Goal: Task Accomplishment & Management: Manage account settings

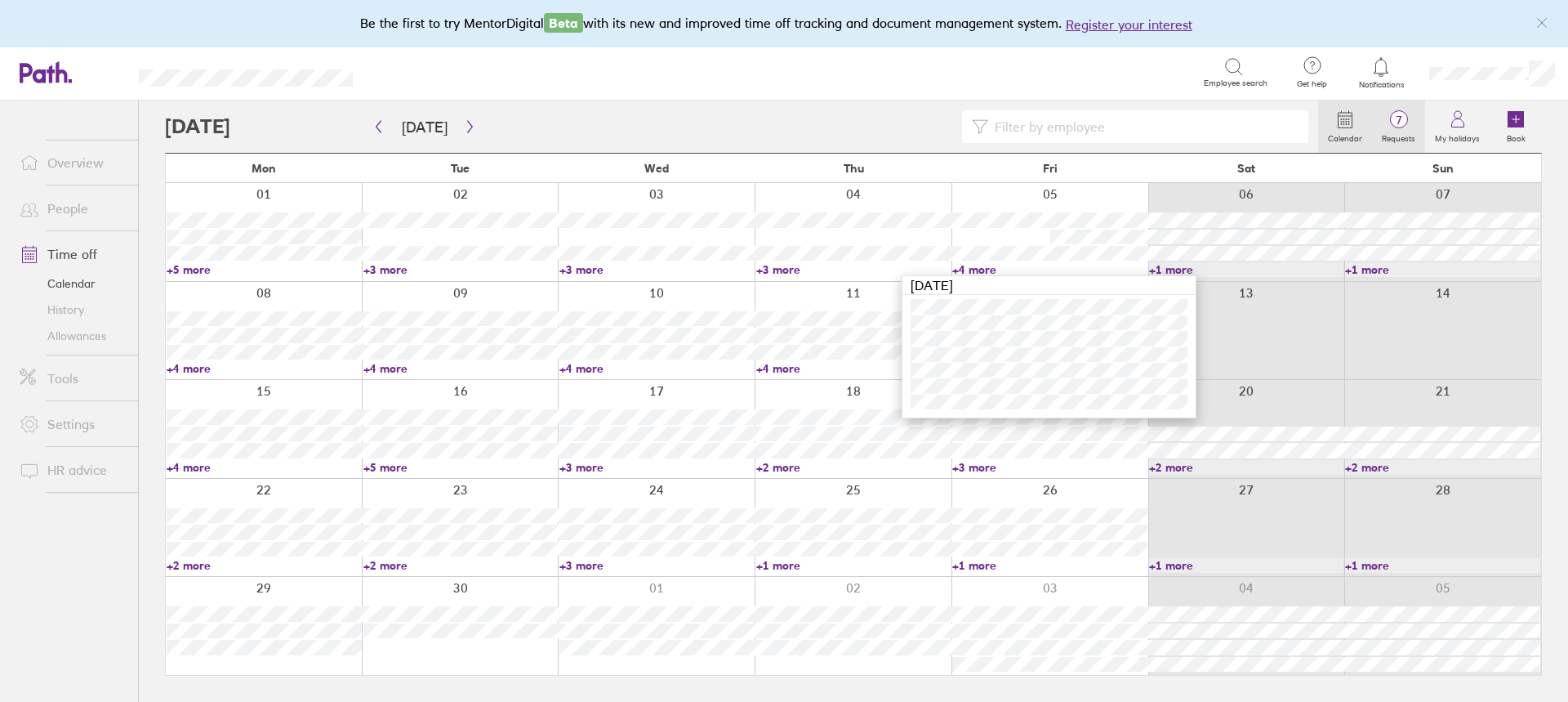
click at [1393, 115] on span "7" at bounding box center [1398, 120] width 53 height 13
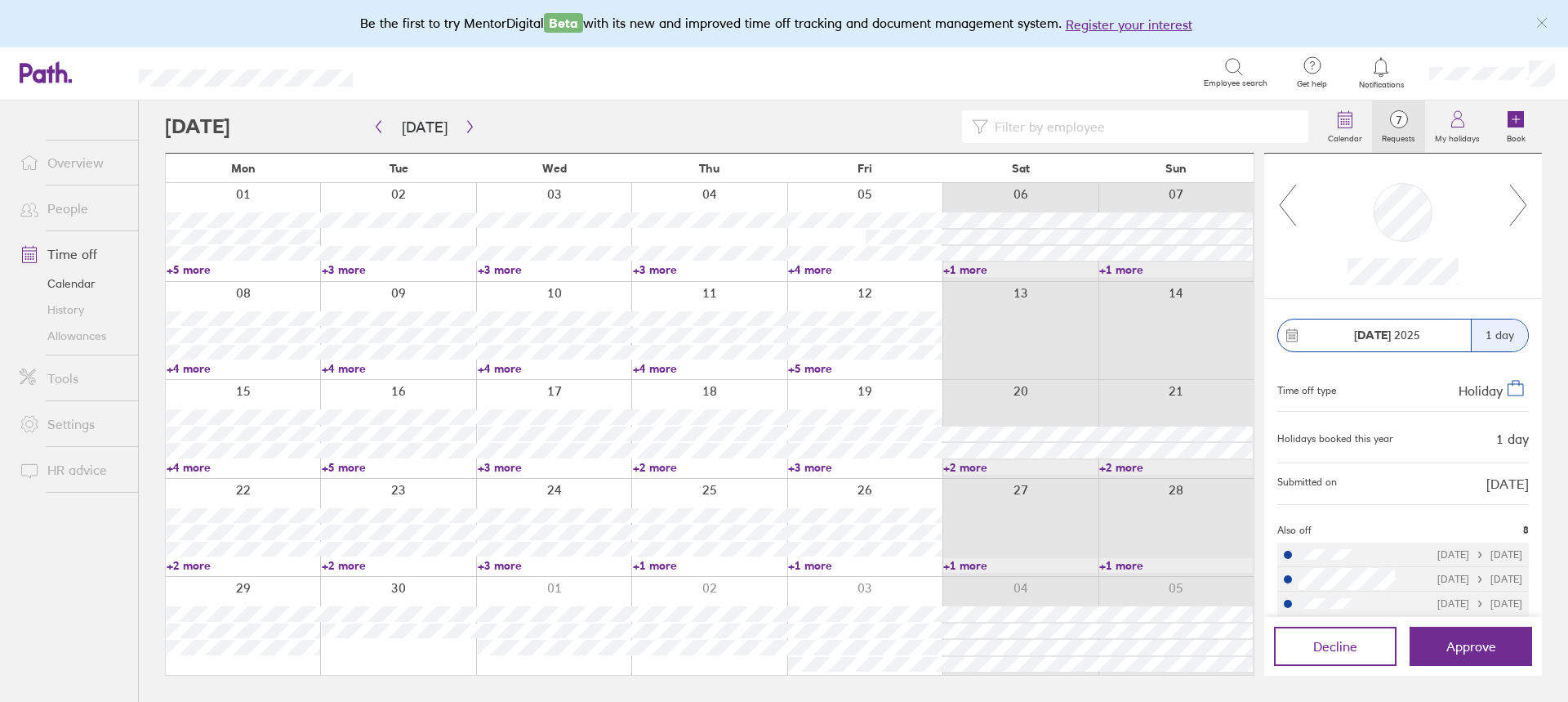
click at [1522, 213] on icon at bounding box center [1519, 204] width 21 height 44
click at [1521, 199] on icon at bounding box center [1519, 204] width 21 height 44
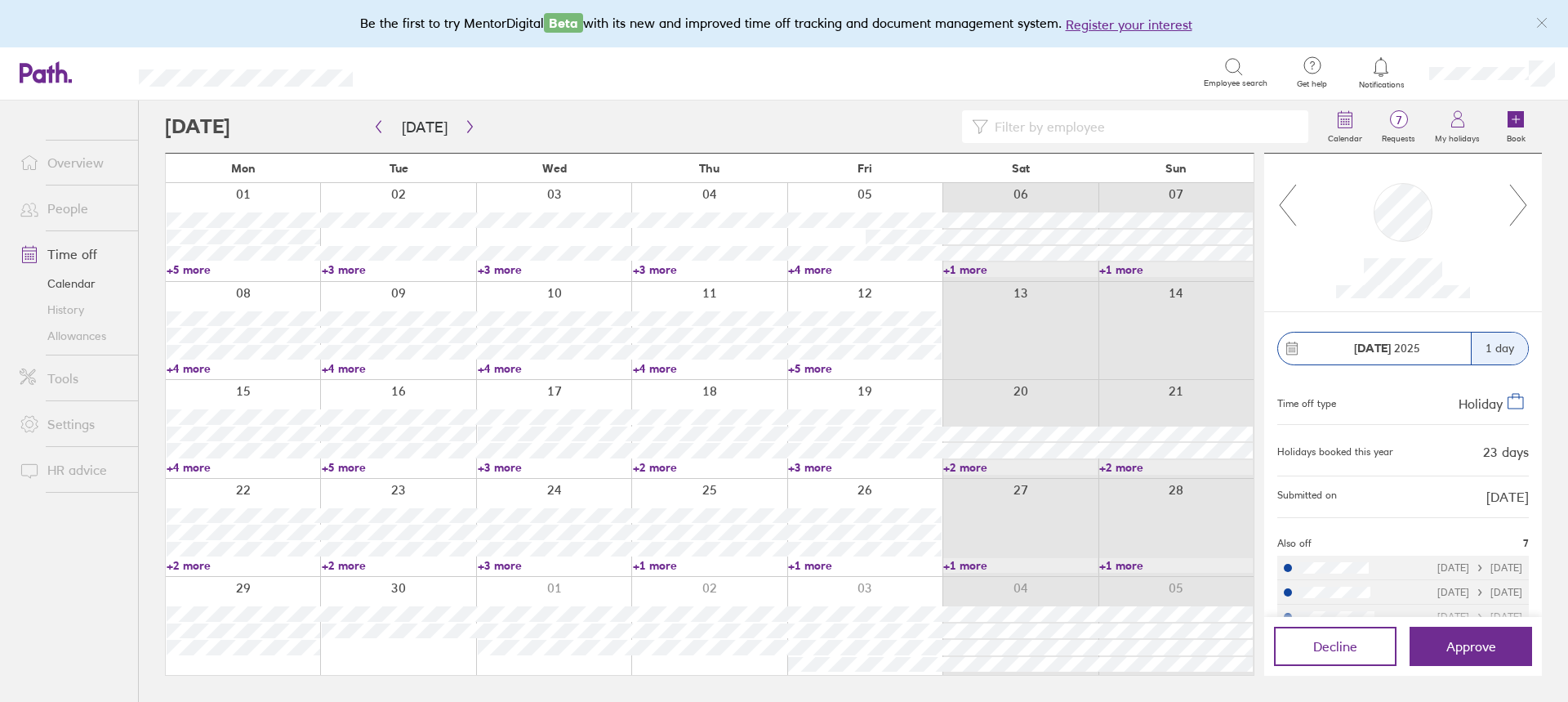
click at [1521, 199] on icon at bounding box center [1519, 204] width 21 height 44
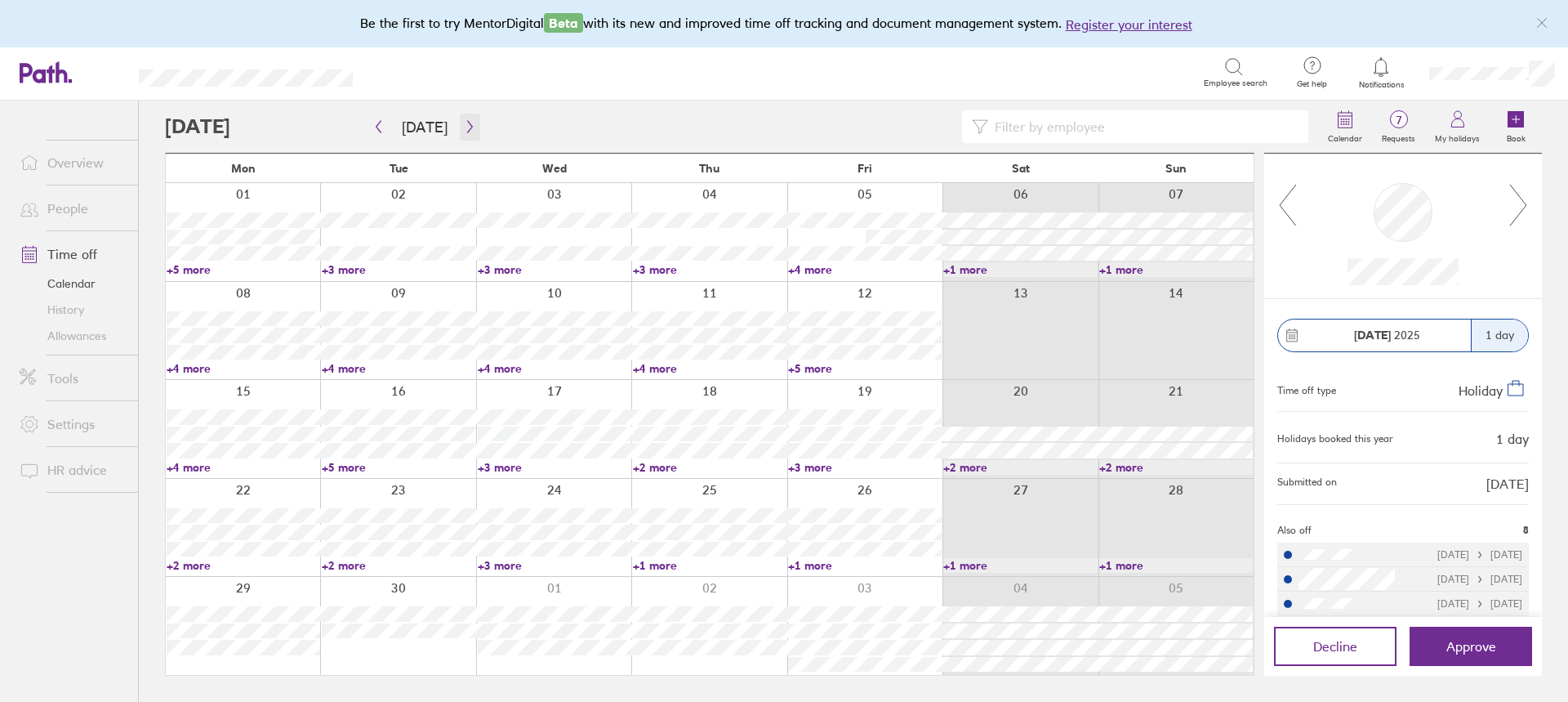
click at [472, 126] on button "button" at bounding box center [470, 127] width 21 height 27
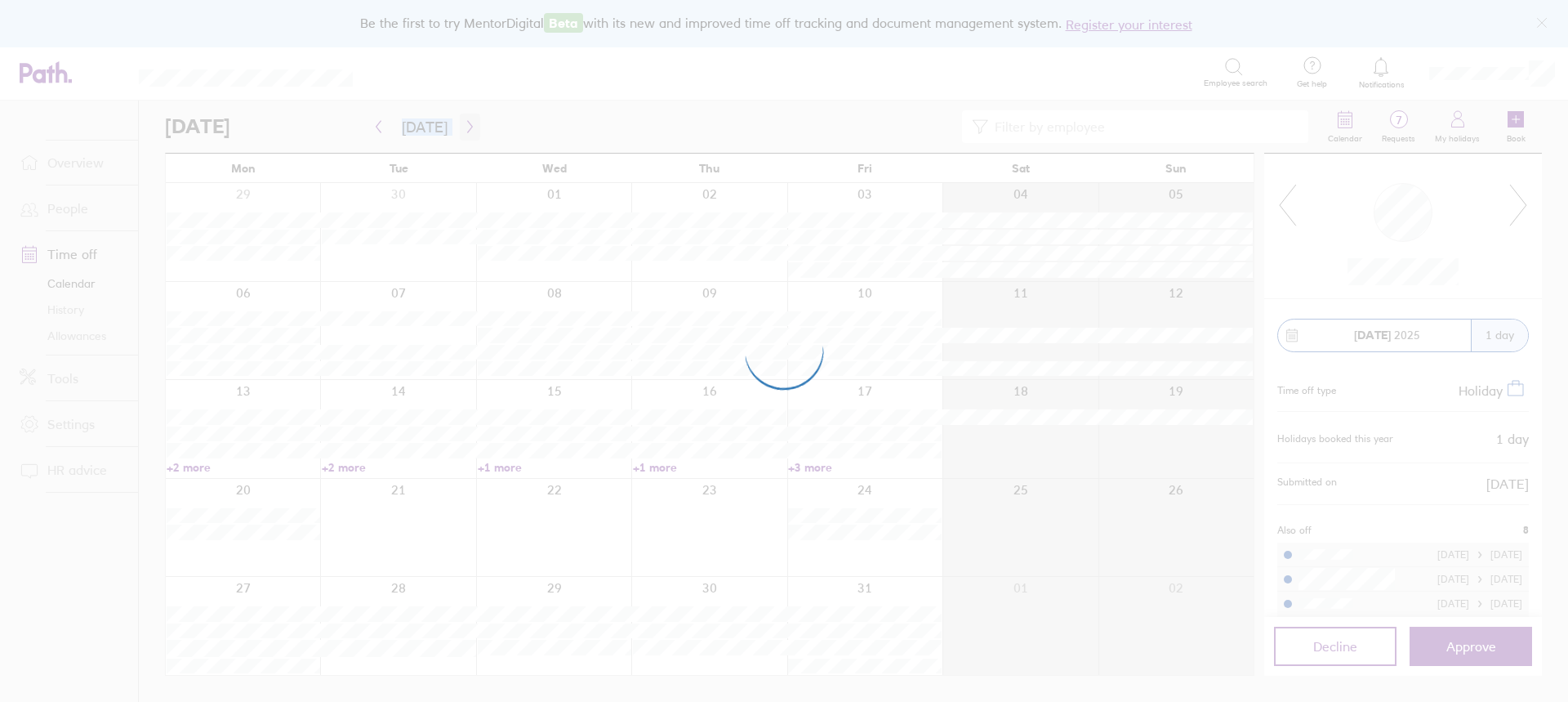
click at [472, 126] on div at bounding box center [784, 351] width 1568 height 702
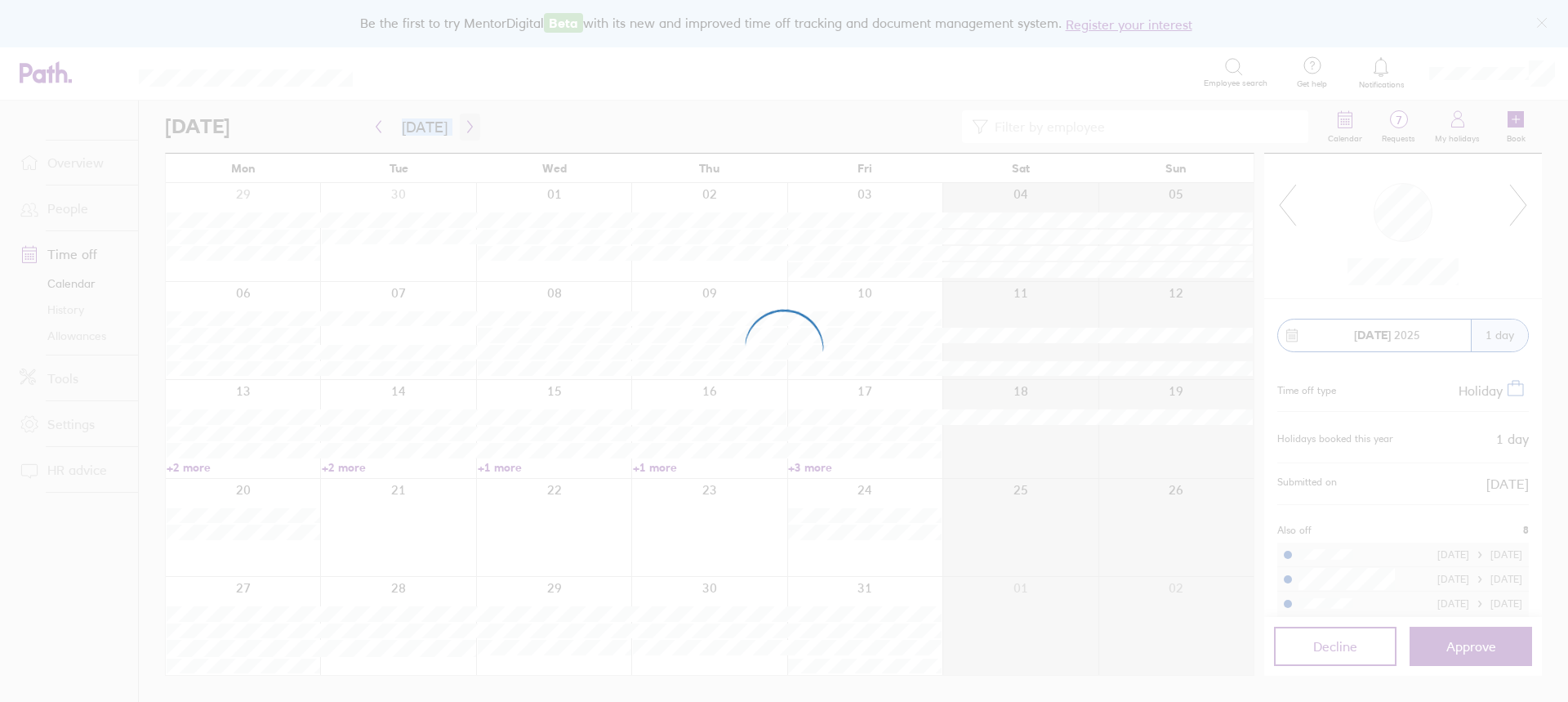
click at [472, 126] on div at bounding box center [784, 351] width 1568 height 702
click at [464, 128] on div at bounding box center [784, 351] width 1568 height 702
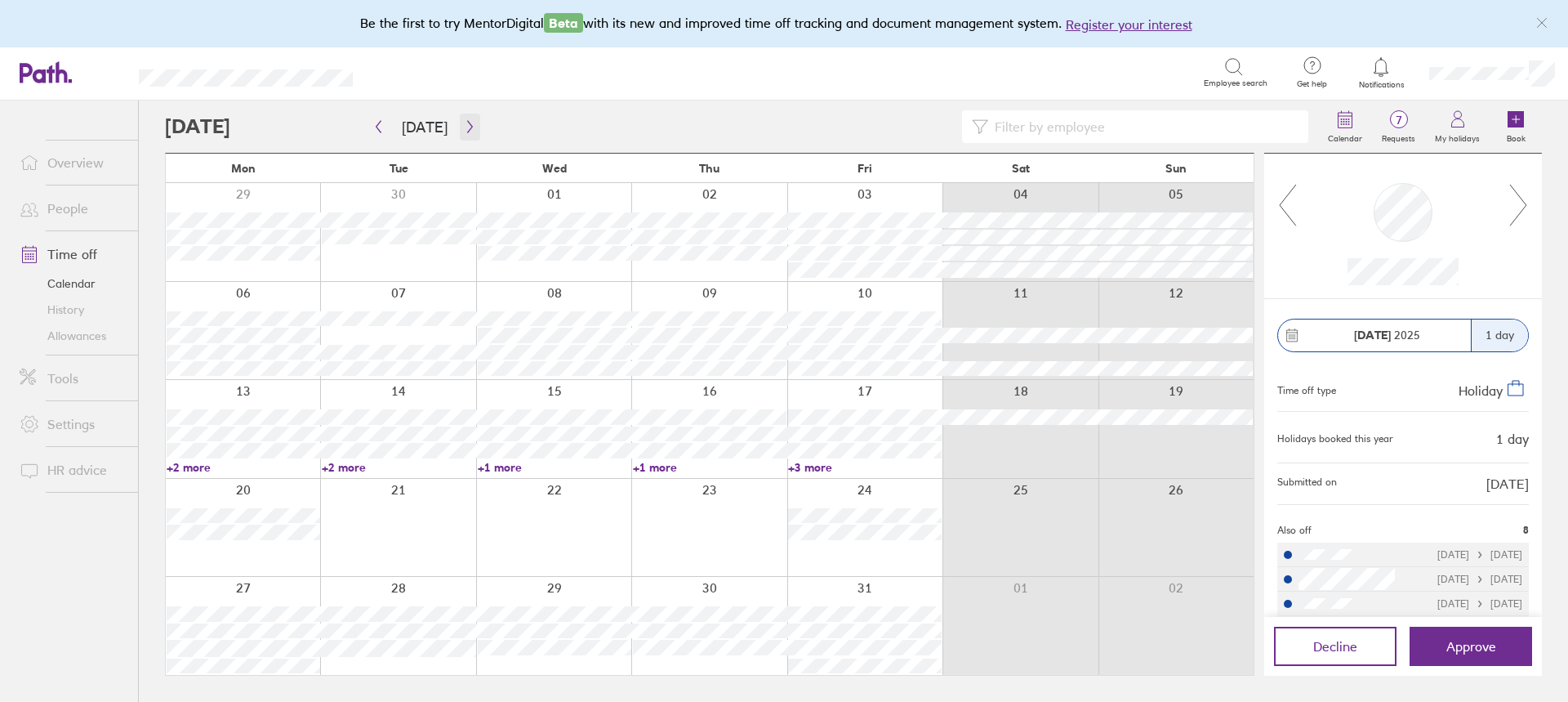
click at [464, 130] on icon "button" at bounding box center [469, 127] width 12 height 13
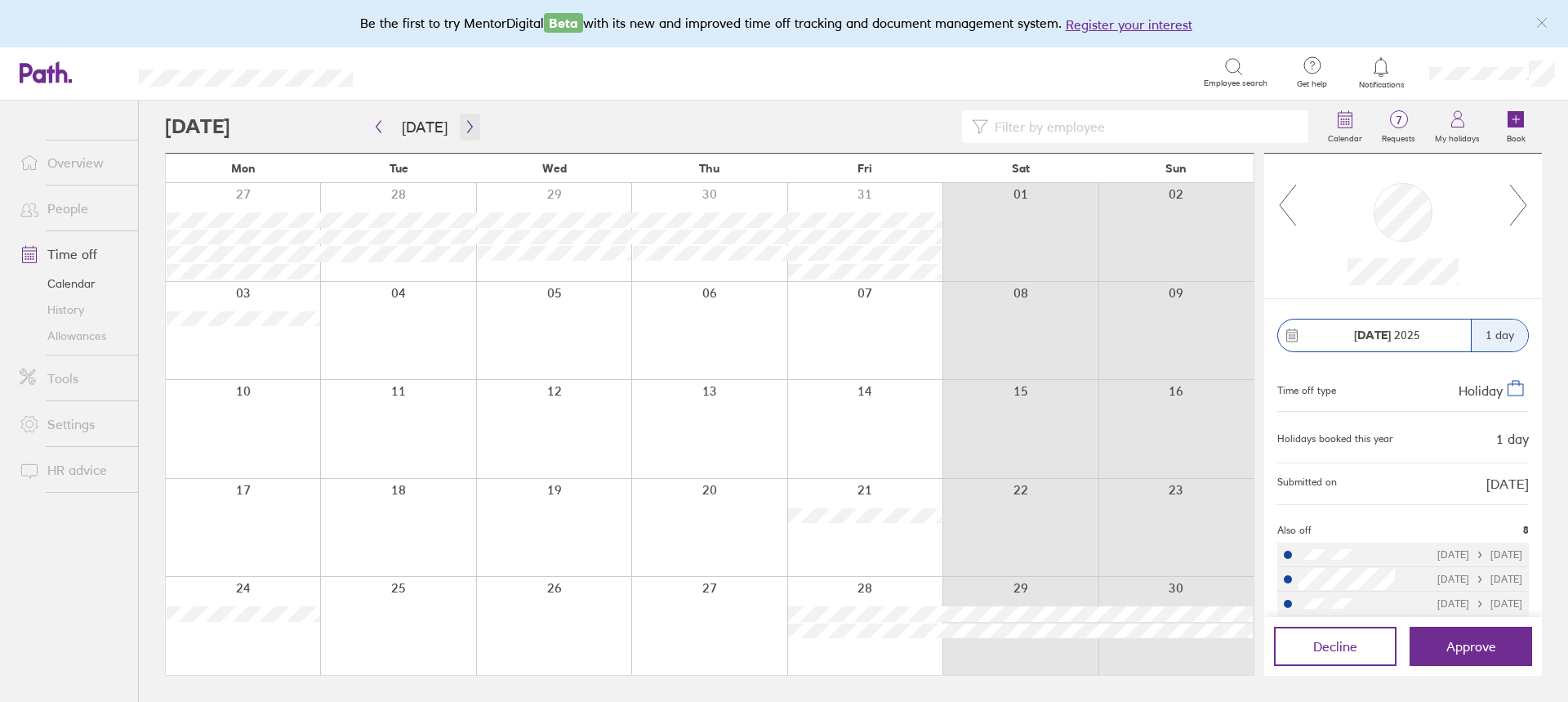
click at [466, 128] on icon "button" at bounding box center [469, 127] width 12 height 13
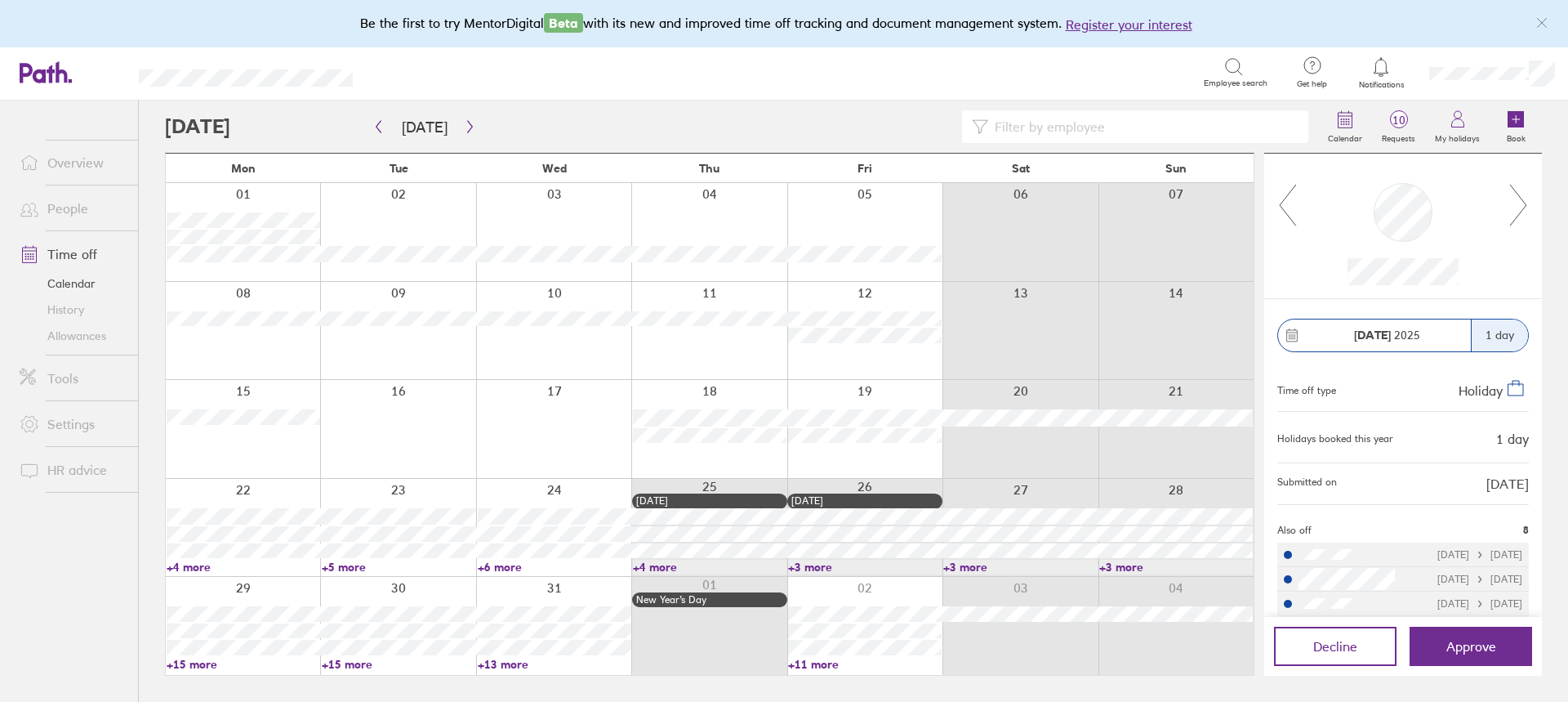
click at [476, 132] on div at bounding box center [742, 126] width 1154 height 33
click at [464, 121] on icon "button" at bounding box center [469, 127] width 12 height 13
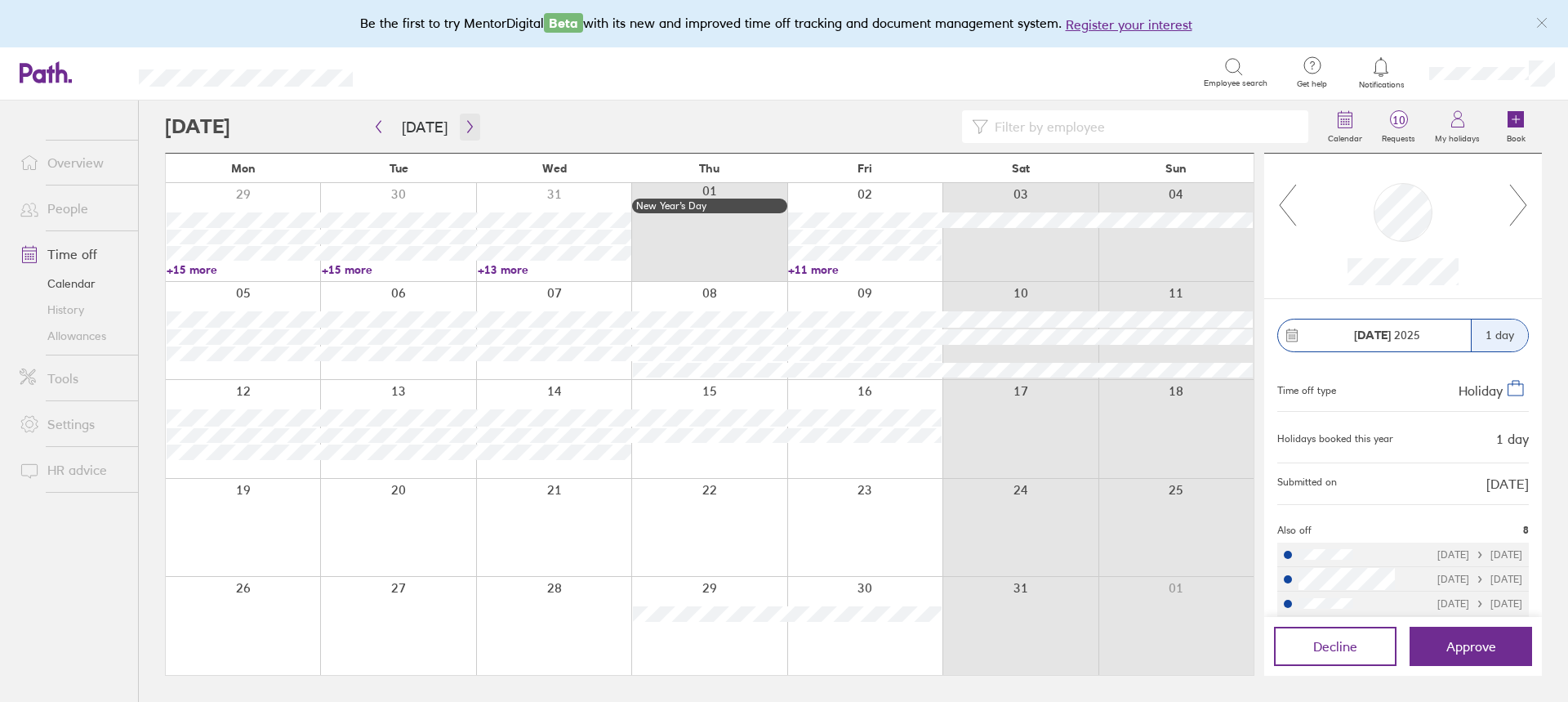
click at [464, 133] on icon "button" at bounding box center [469, 127] width 12 height 13
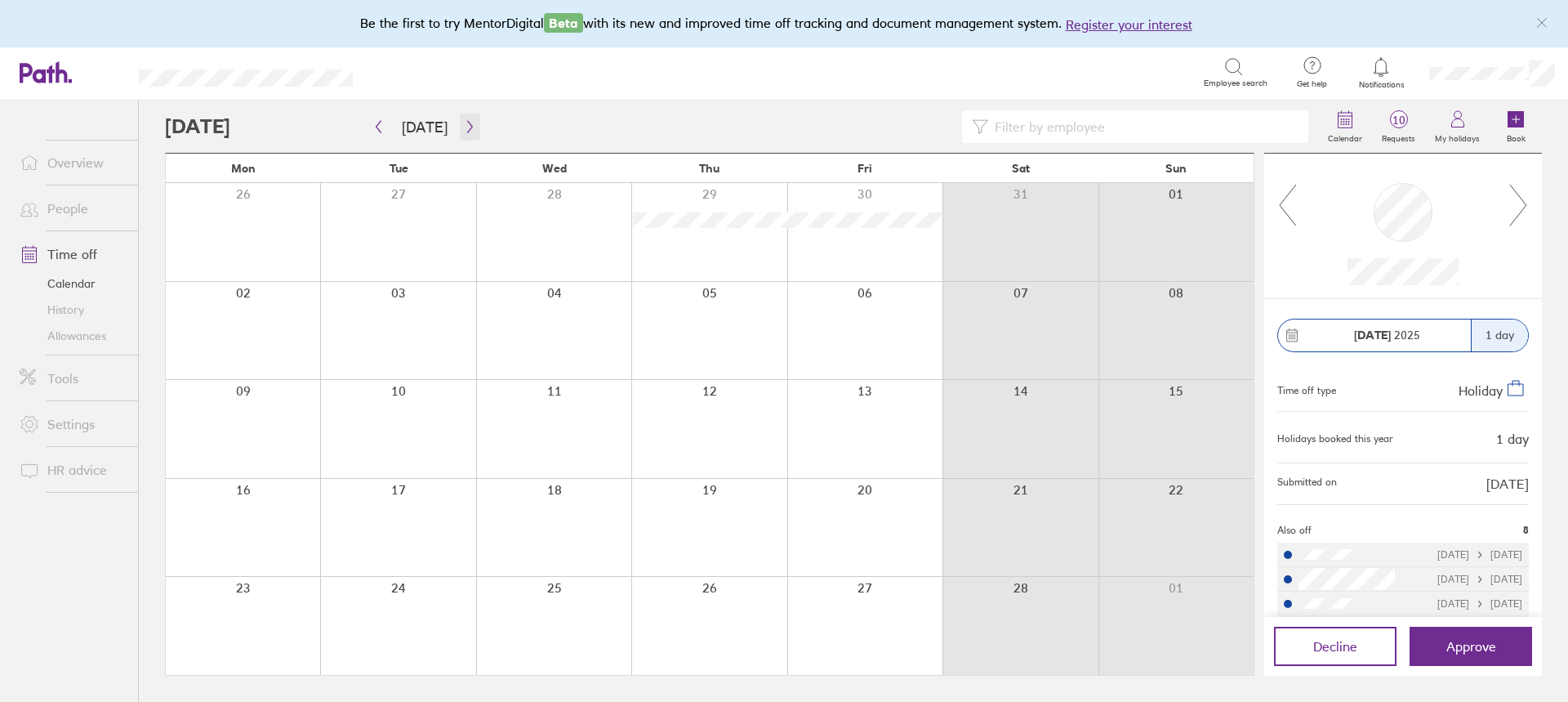
click at [466, 130] on icon "button" at bounding box center [469, 127] width 12 height 13
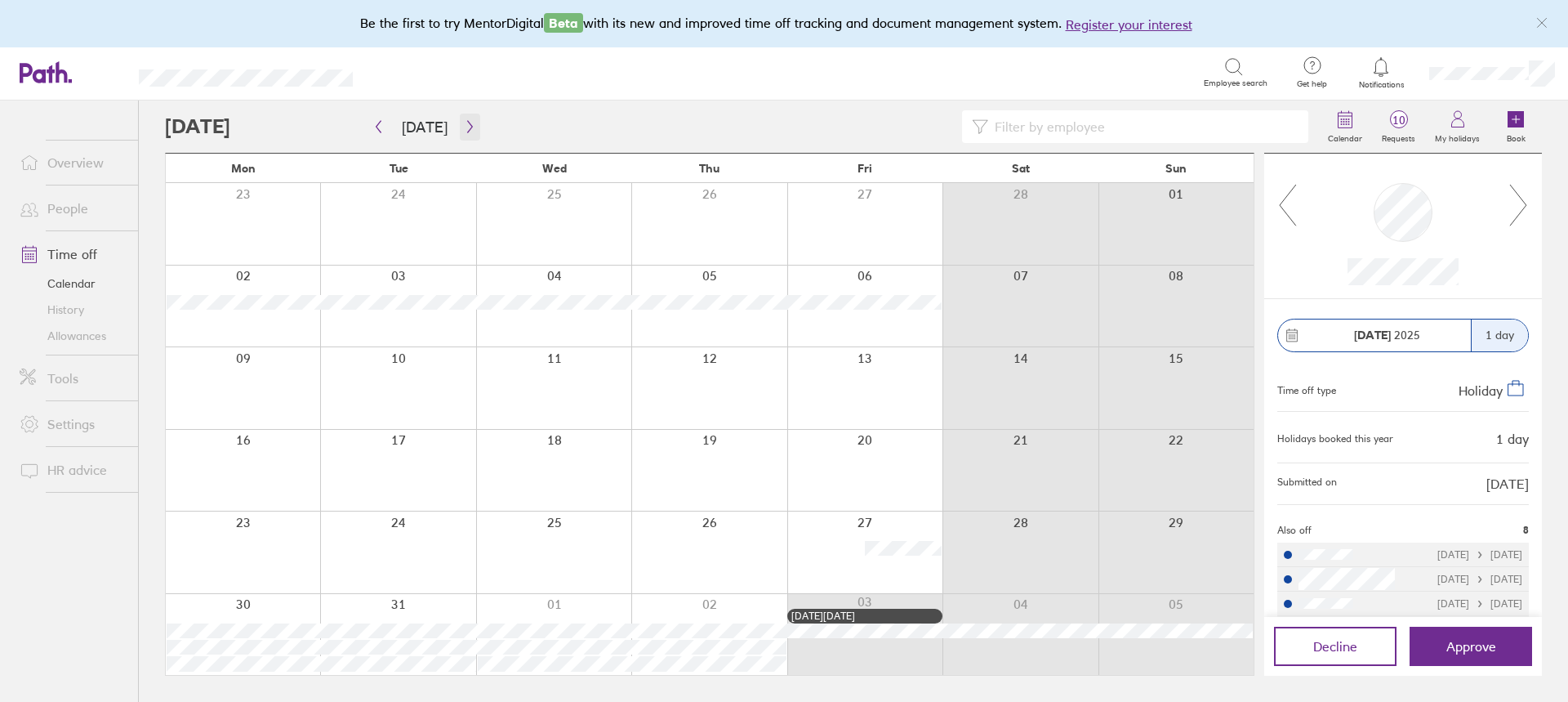
click at [464, 120] on icon "button" at bounding box center [469, 127] width 12 height 13
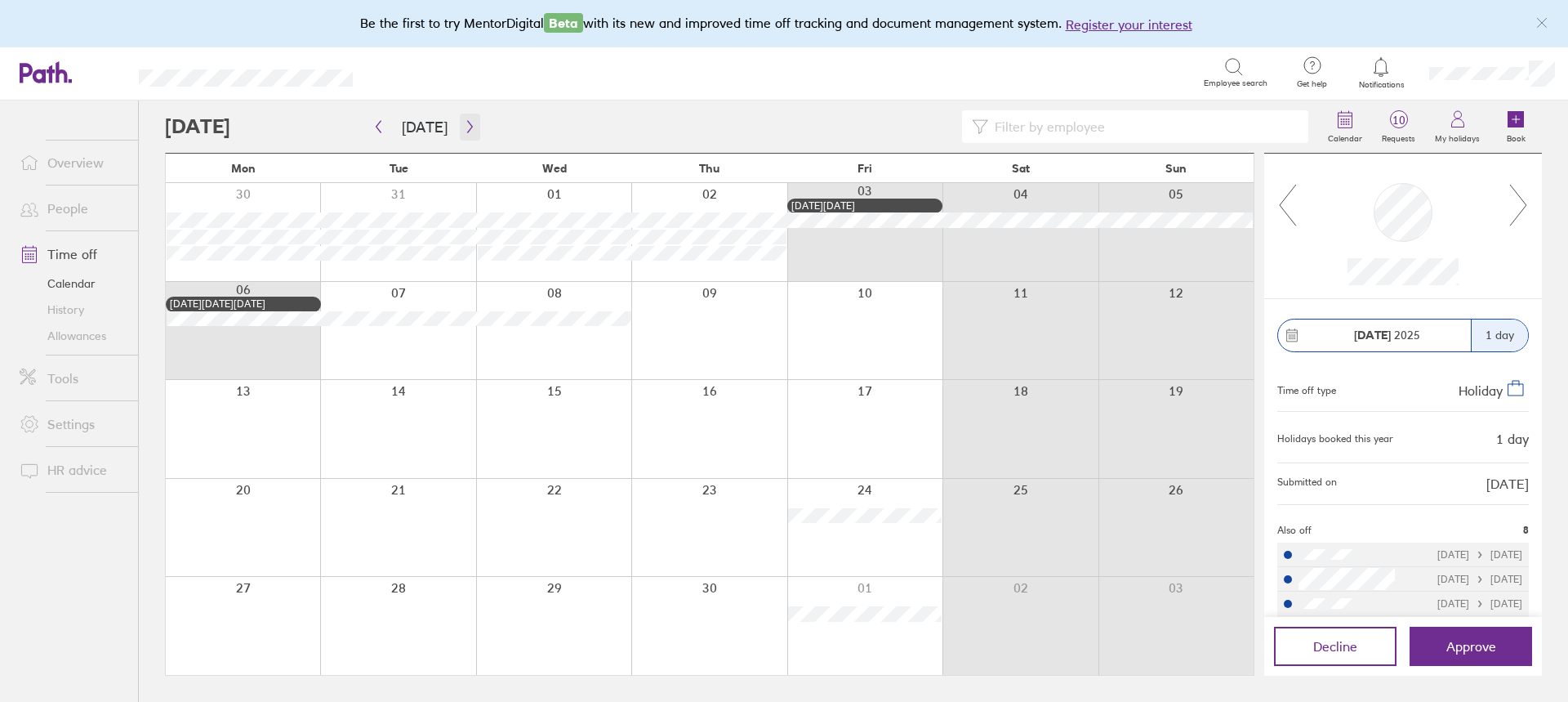
click at [464, 120] on icon "button" at bounding box center [469, 127] width 12 height 13
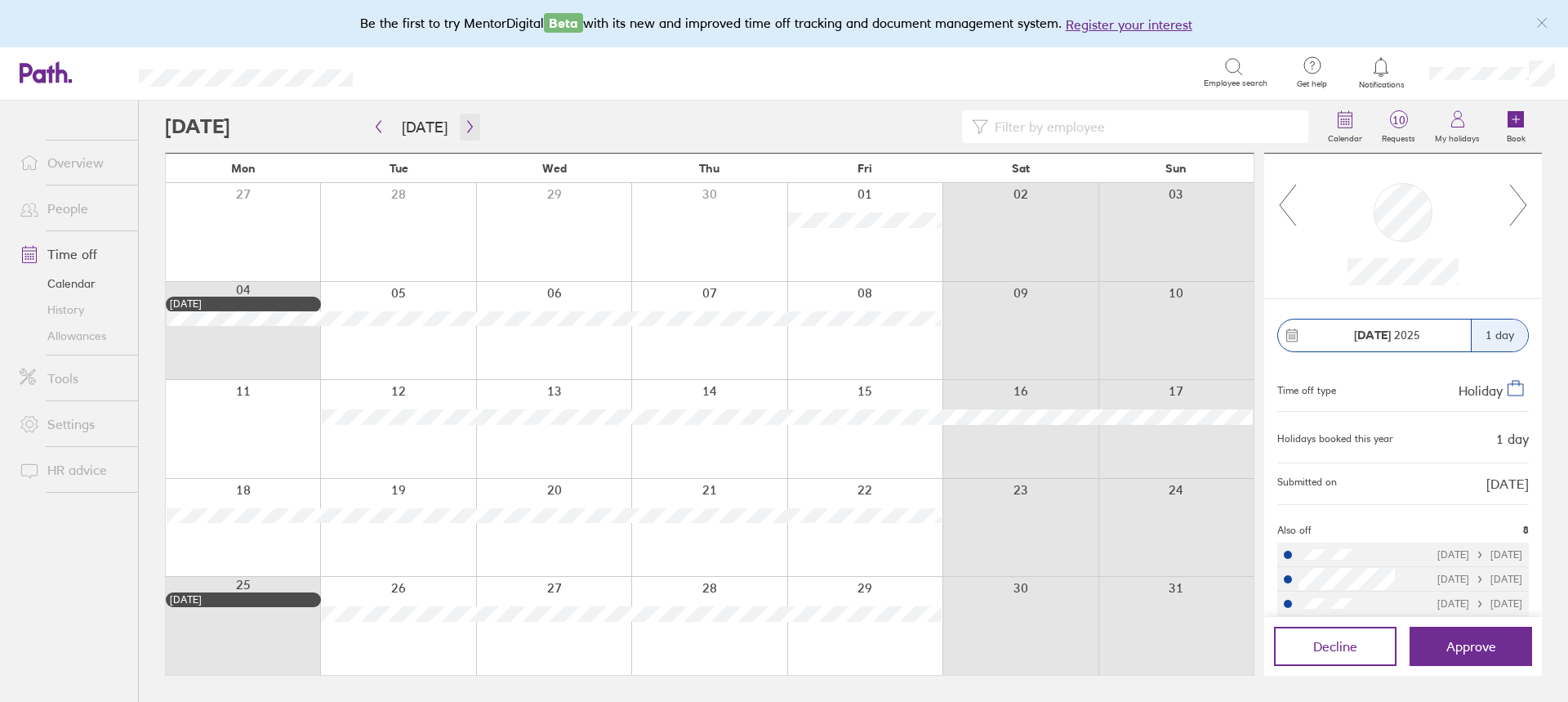
click at [464, 121] on icon "button" at bounding box center [469, 127] width 12 height 13
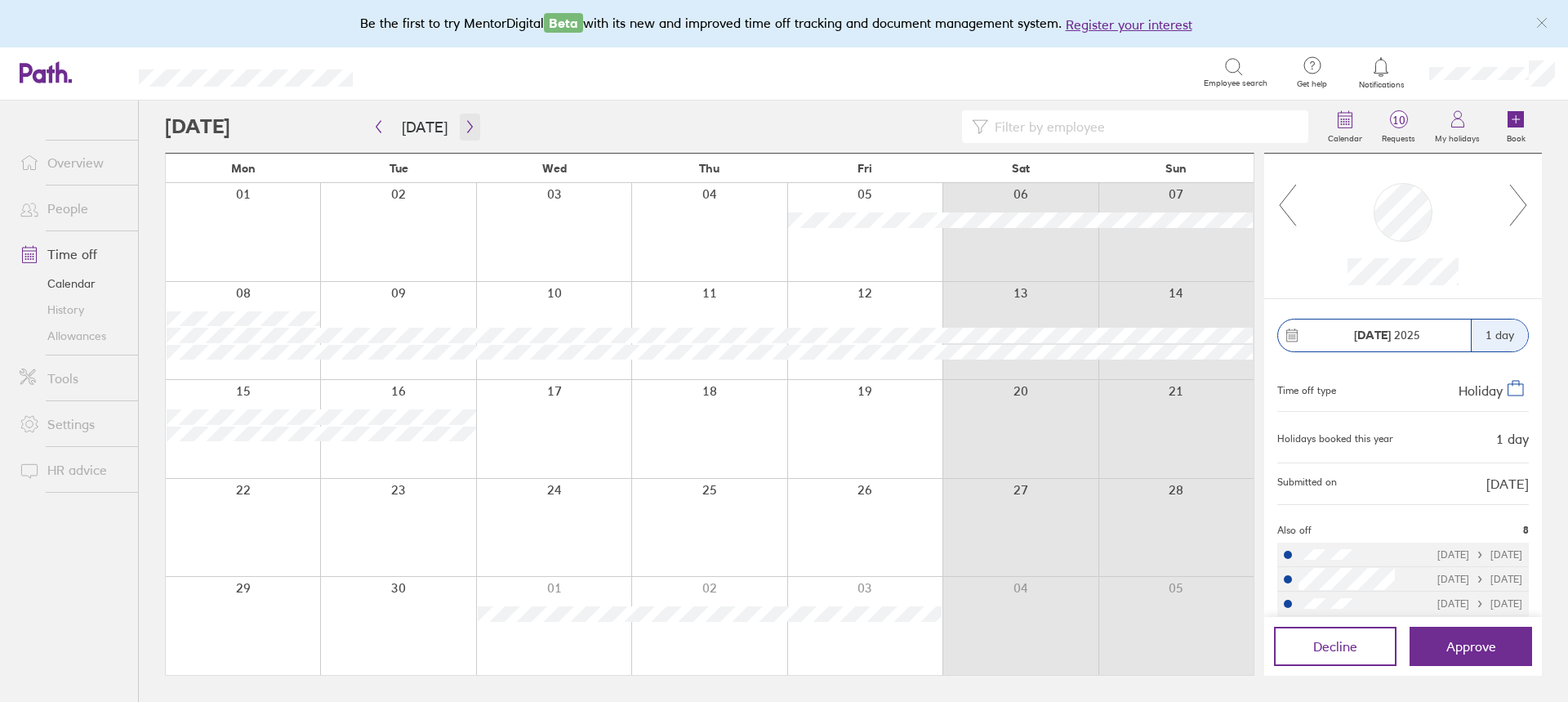
click at [468, 124] on icon "button" at bounding box center [469, 127] width 12 height 13
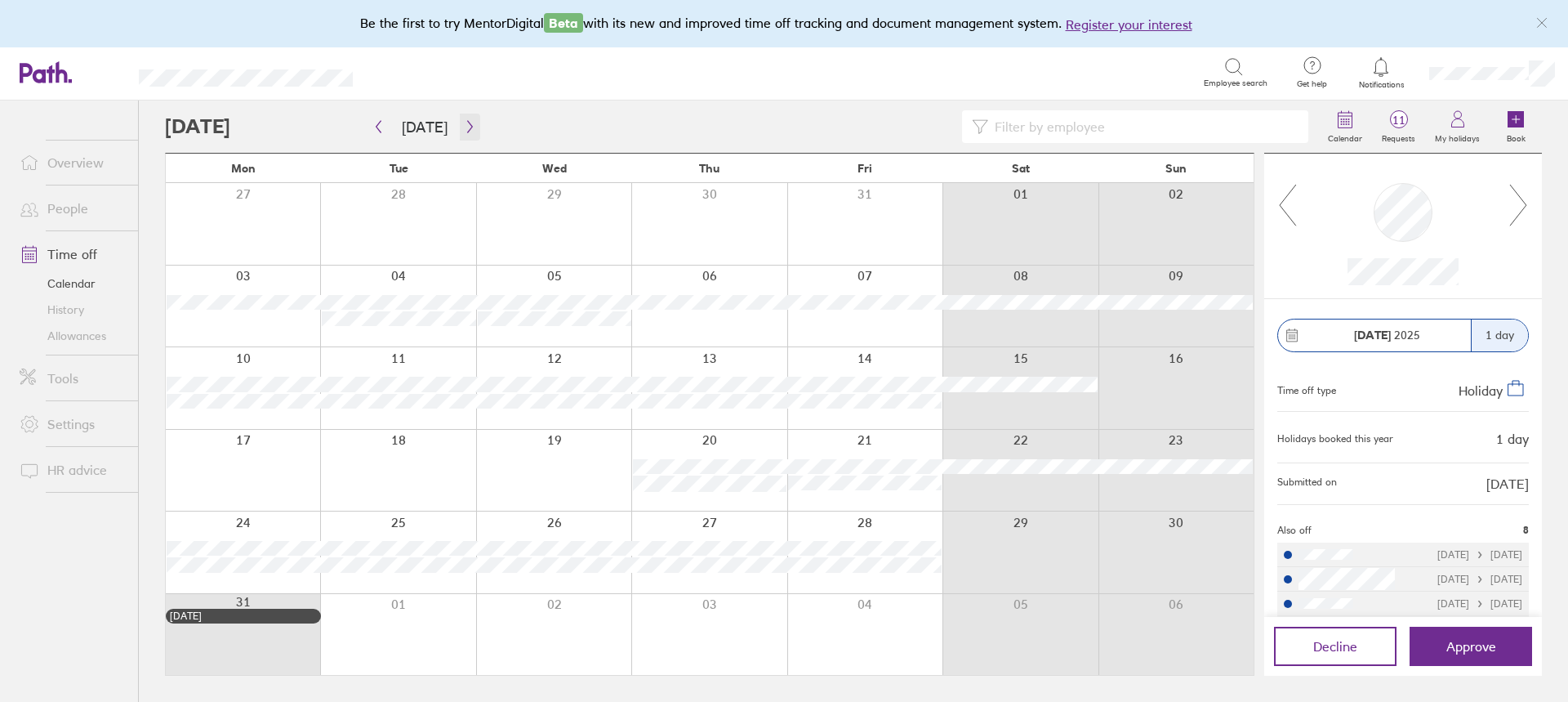
click at [468, 124] on icon "button" at bounding box center [469, 127] width 12 height 13
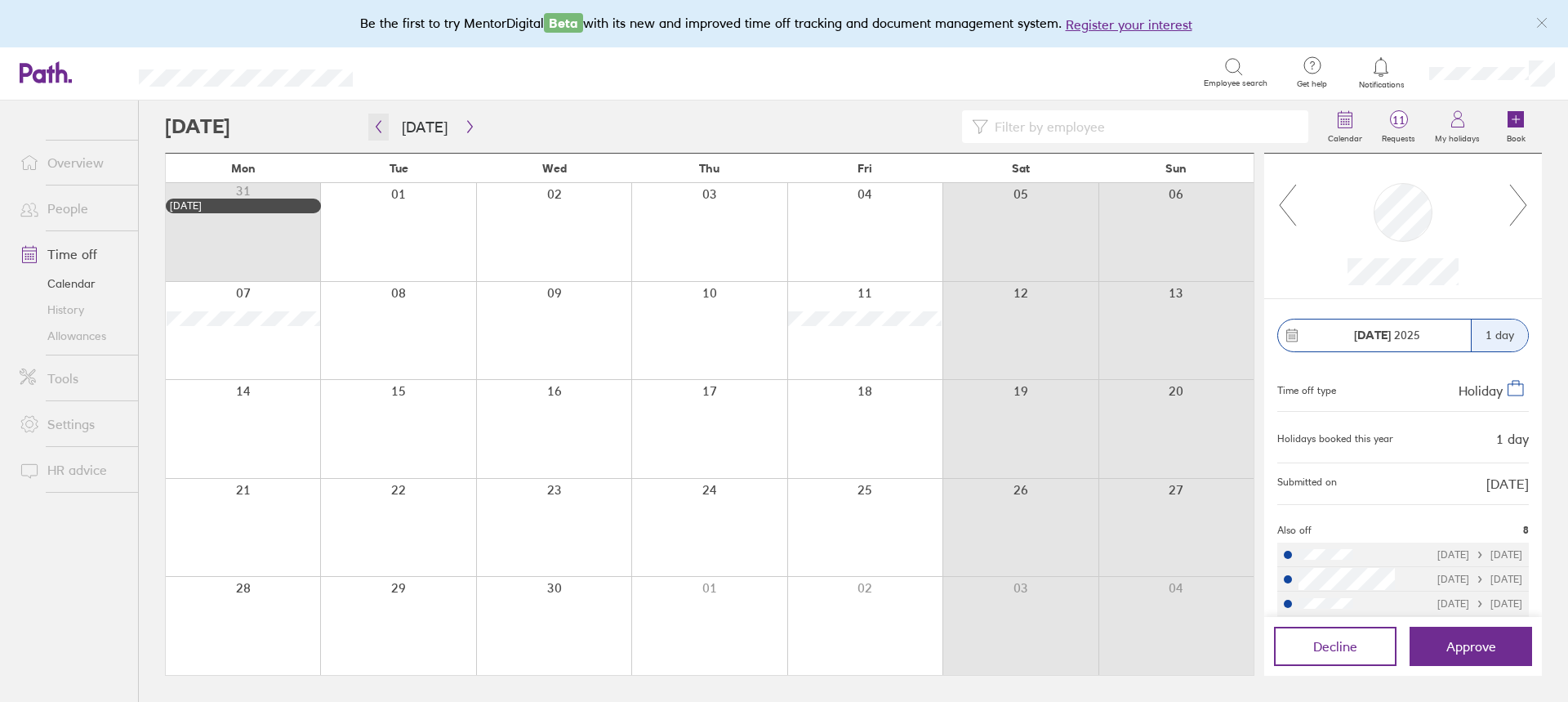
click at [376, 124] on icon "button" at bounding box center [378, 127] width 12 height 13
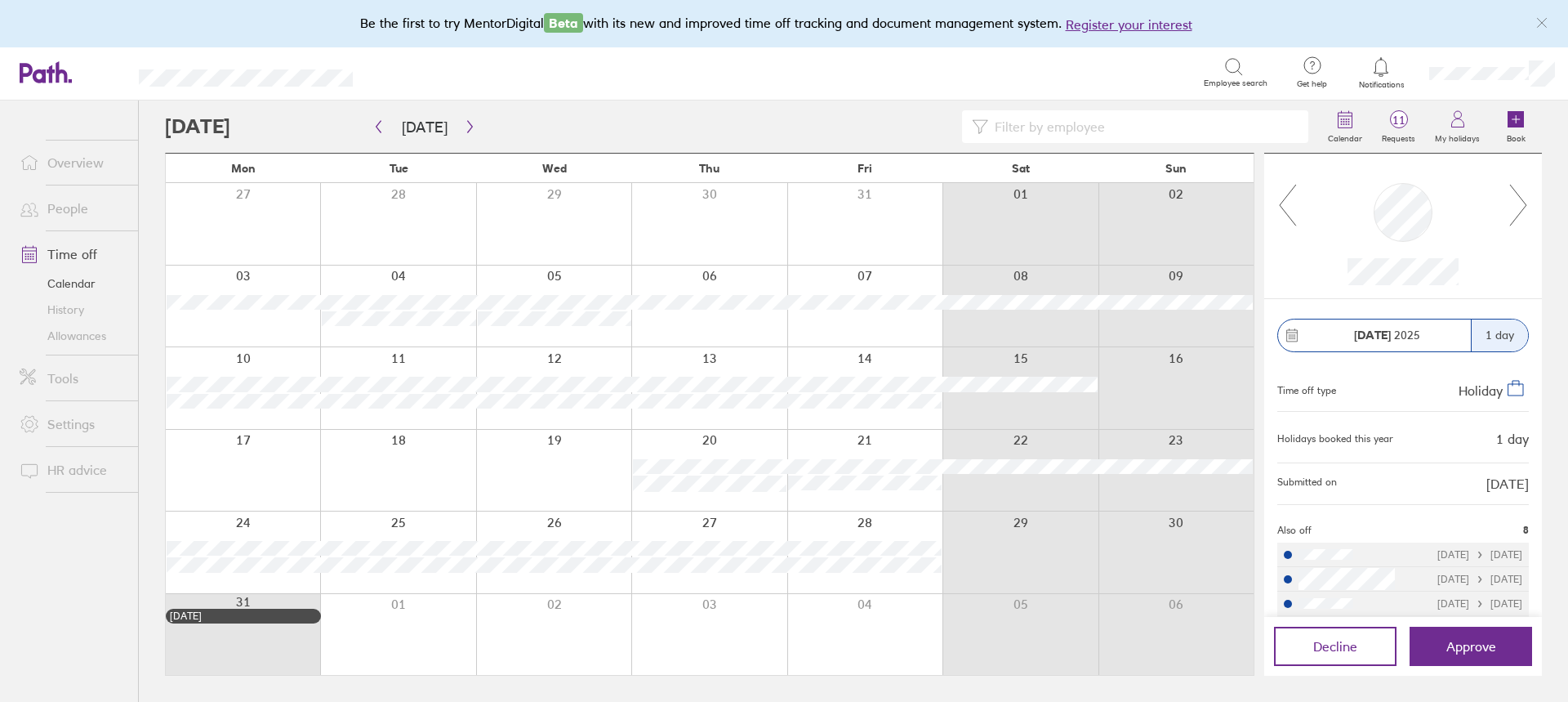
click at [1397, 122] on span "11" at bounding box center [1398, 120] width 53 height 13
click at [1519, 207] on icon at bounding box center [1519, 204] width 21 height 44
click at [1516, 207] on icon at bounding box center [1519, 204] width 21 height 44
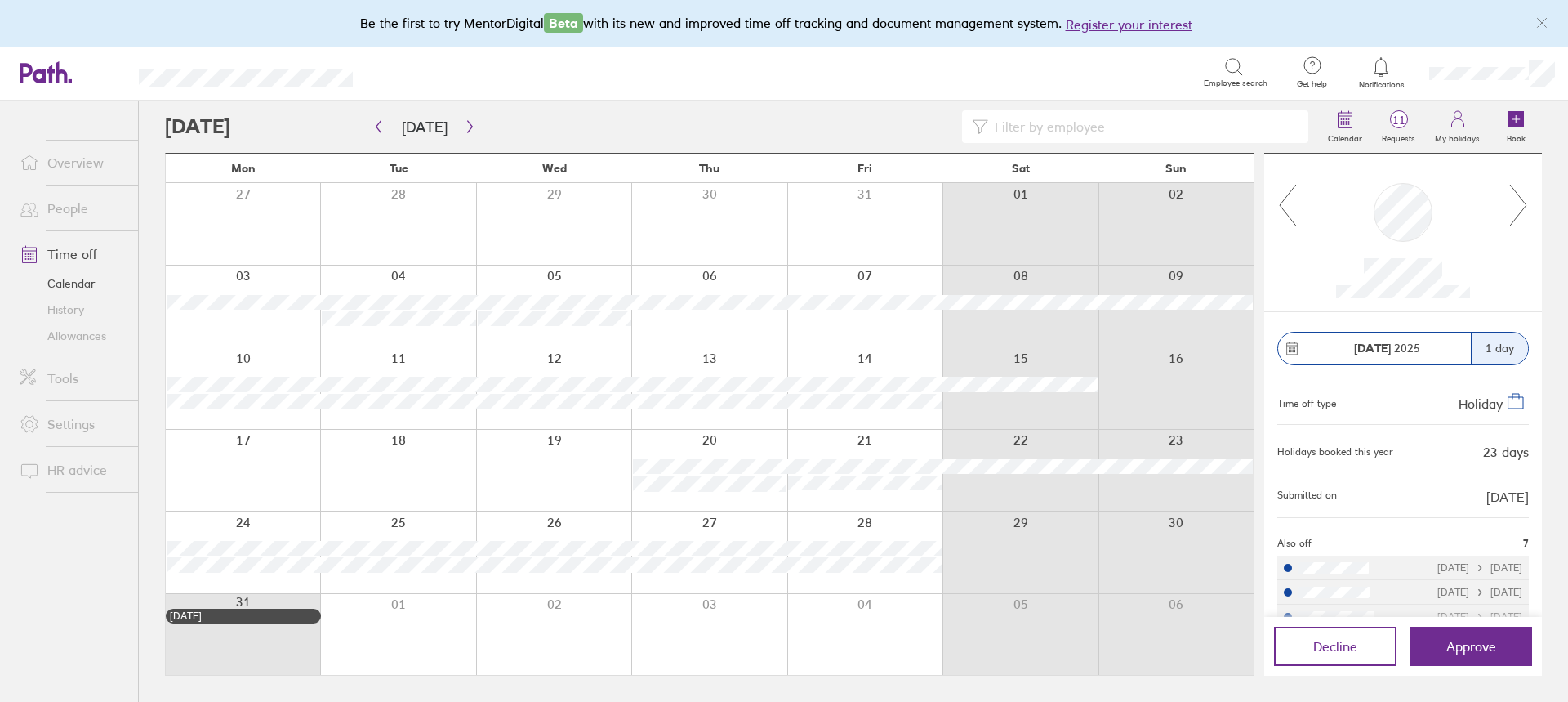
click at [1519, 200] on icon at bounding box center [1519, 204] width 21 height 44
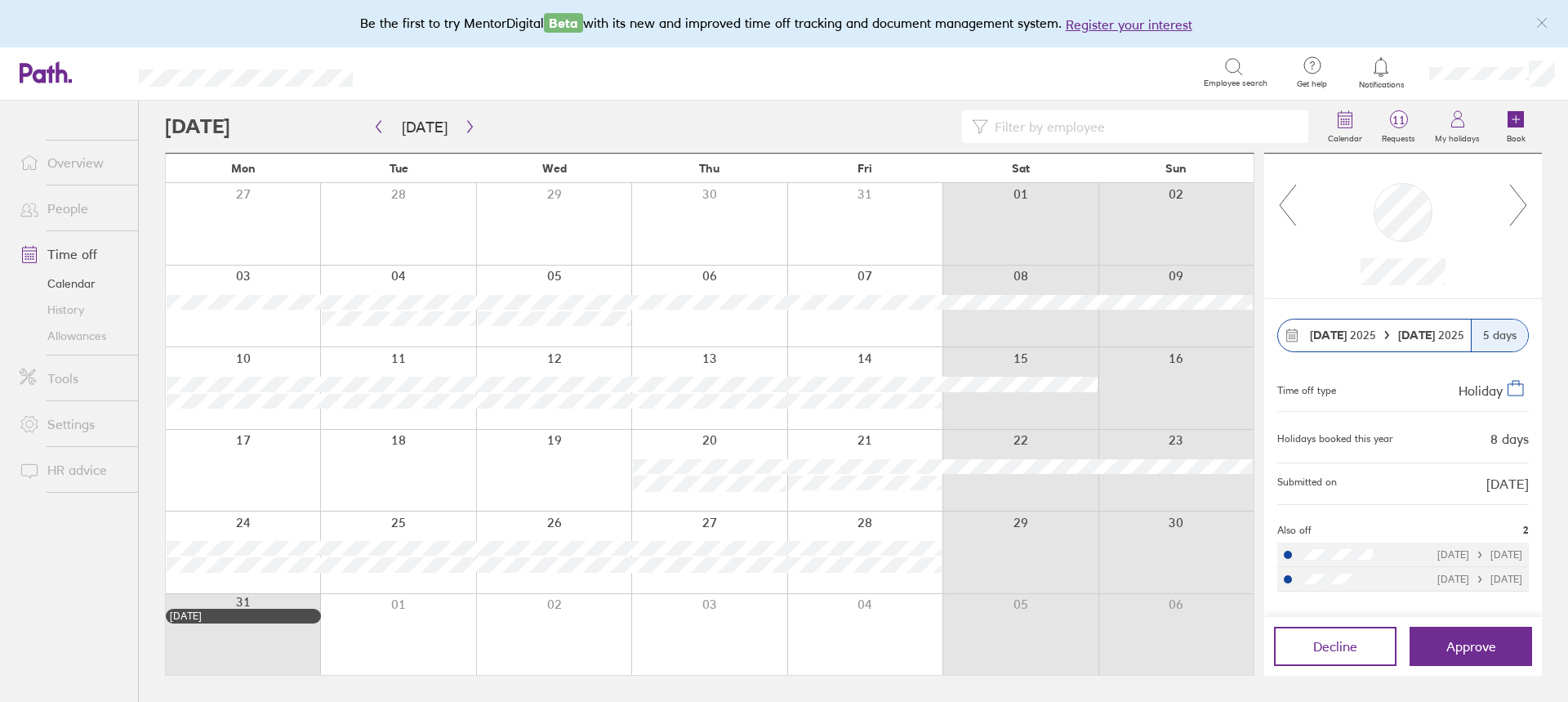
click at [1519, 200] on icon at bounding box center [1519, 204] width 21 height 44
click at [1295, 208] on icon at bounding box center [1288, 204] width 21 height 44
click at [1515, 207] on icon at bounding box center [1519, 204] width 21 height 44
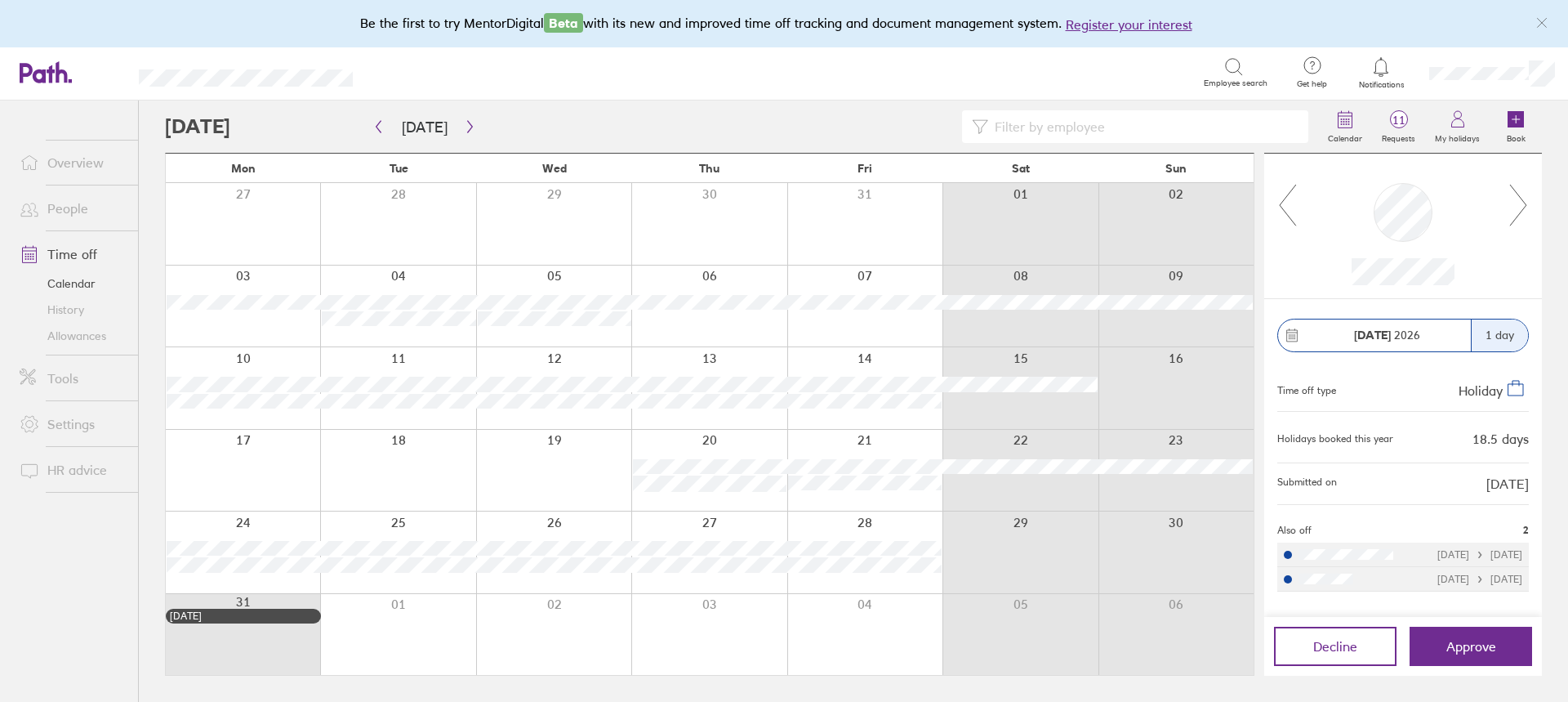
click at [1515, 207] on icon at bounding box center [1519, 204] width 21 height 44
click at [1290, 206] on icon at bounding box center [1288, 204] width 21 height 44
click at [1504, 654] on button "Approve" at bounding box center [1470, 646] width 122 height 39
click at [1283, 215] on icon at bounding box center [1288, 204] width 21 height 44
click at [1293, 219] on icon at bounding box center [1288, 204] width 21 height 44
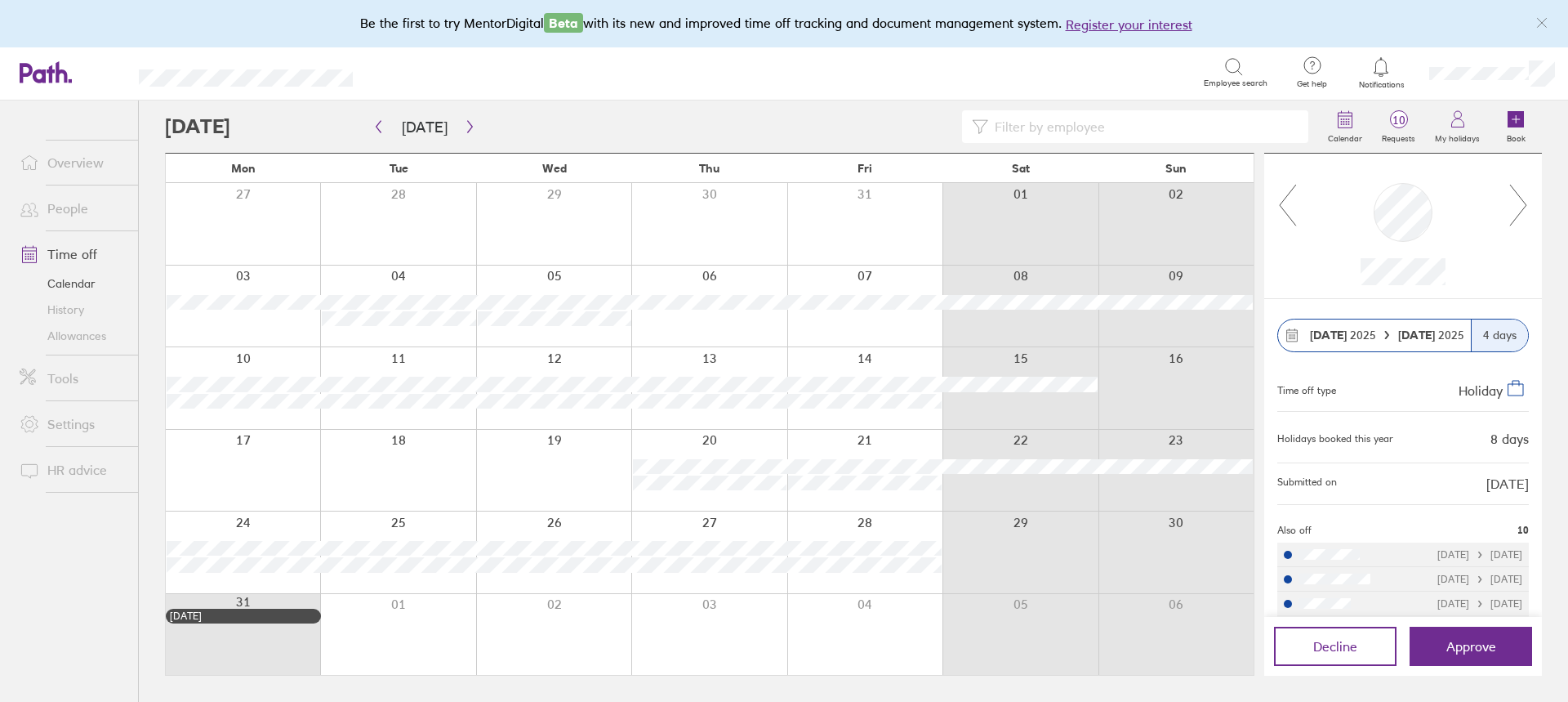
click at [1293, 219] on icon at bounding box center [1288, 204] width 21 height 44
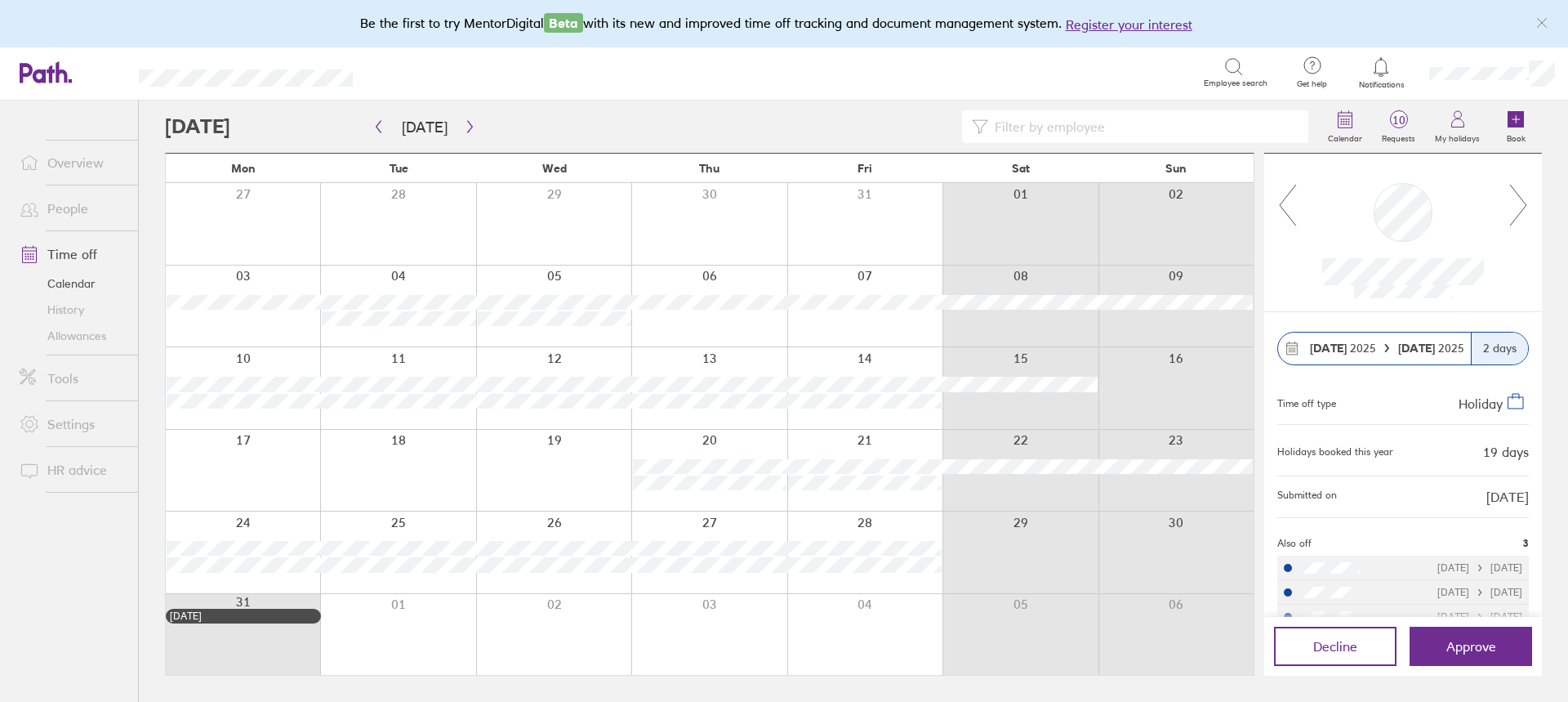
click at [1293, 219] on icon at bounding box center [1288, 204] width 21 height 44
click at [1521, 204] on icon at bounding box center [1519, 204] width 21 height 44
click at [1295, 218] on icon at bounding box center [1288, 204] width 21 height 44
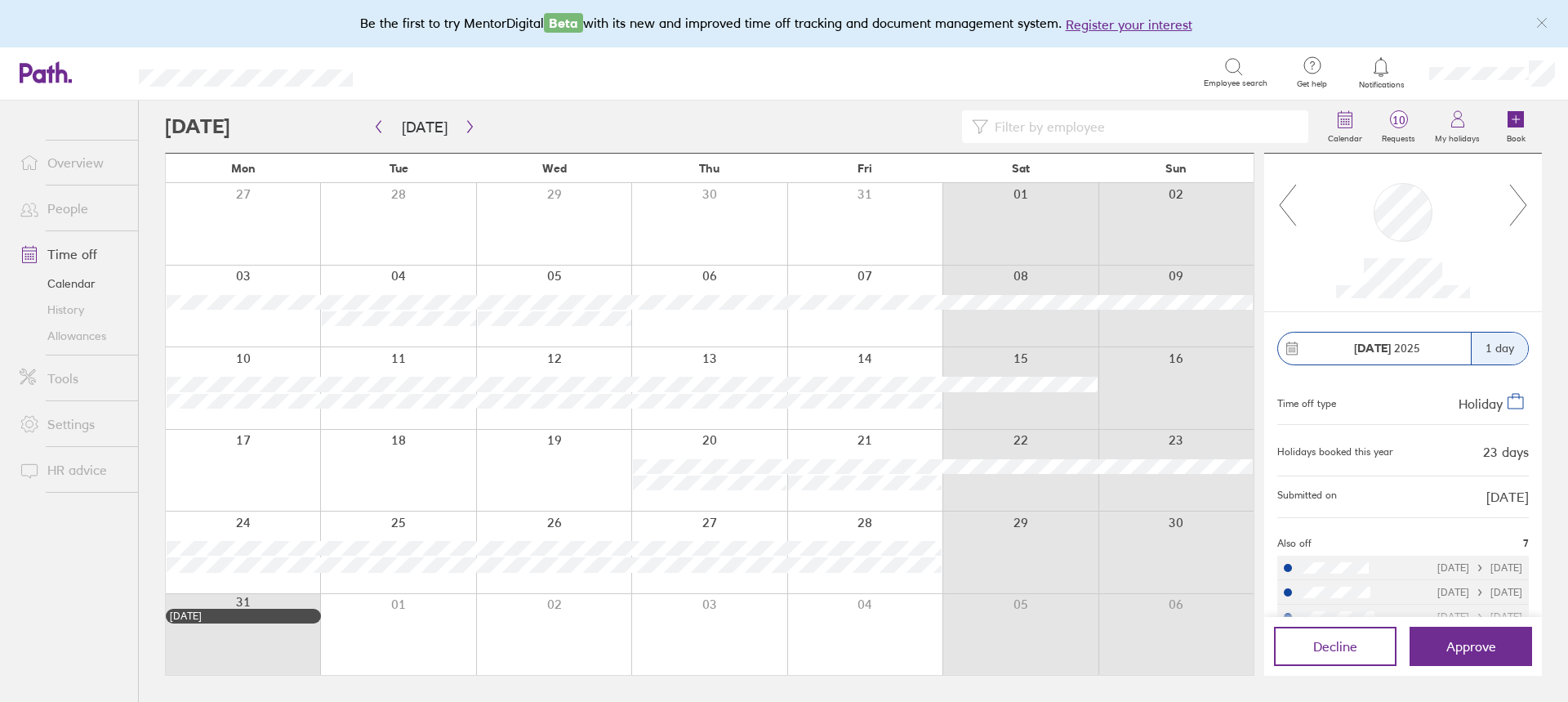
click at [1285, 209] on icon at bounding box center [1288, 204] width 21 height 44
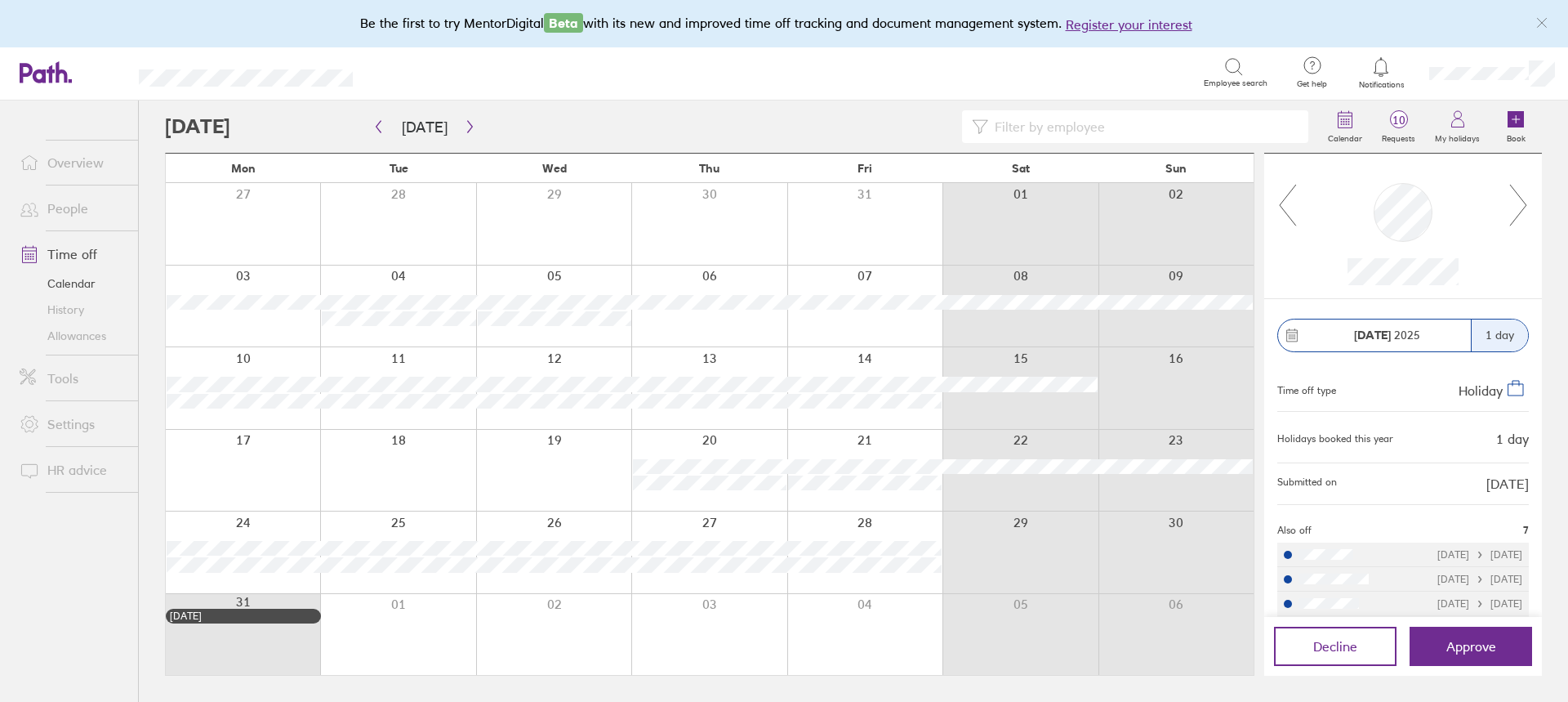
click at [1285, 209] on icon at bounding box center [1288, 204] width 21 height 44
click at [473, 130] on button "button" at bounding box center [470, 127] width 21 height 27
